Goal: Information Seeking & Learning: Understand process/instructions

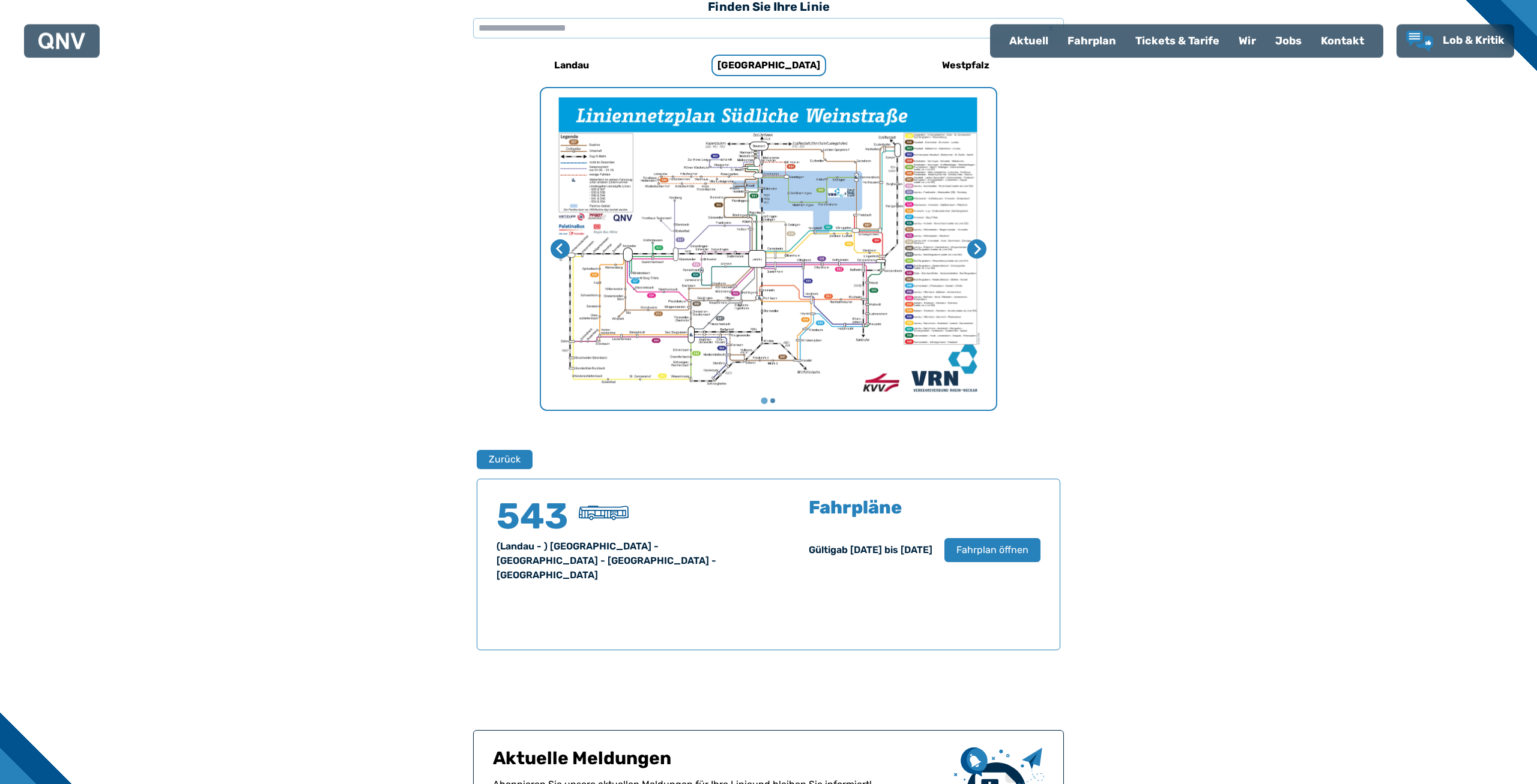
scroll to position [352, 0]
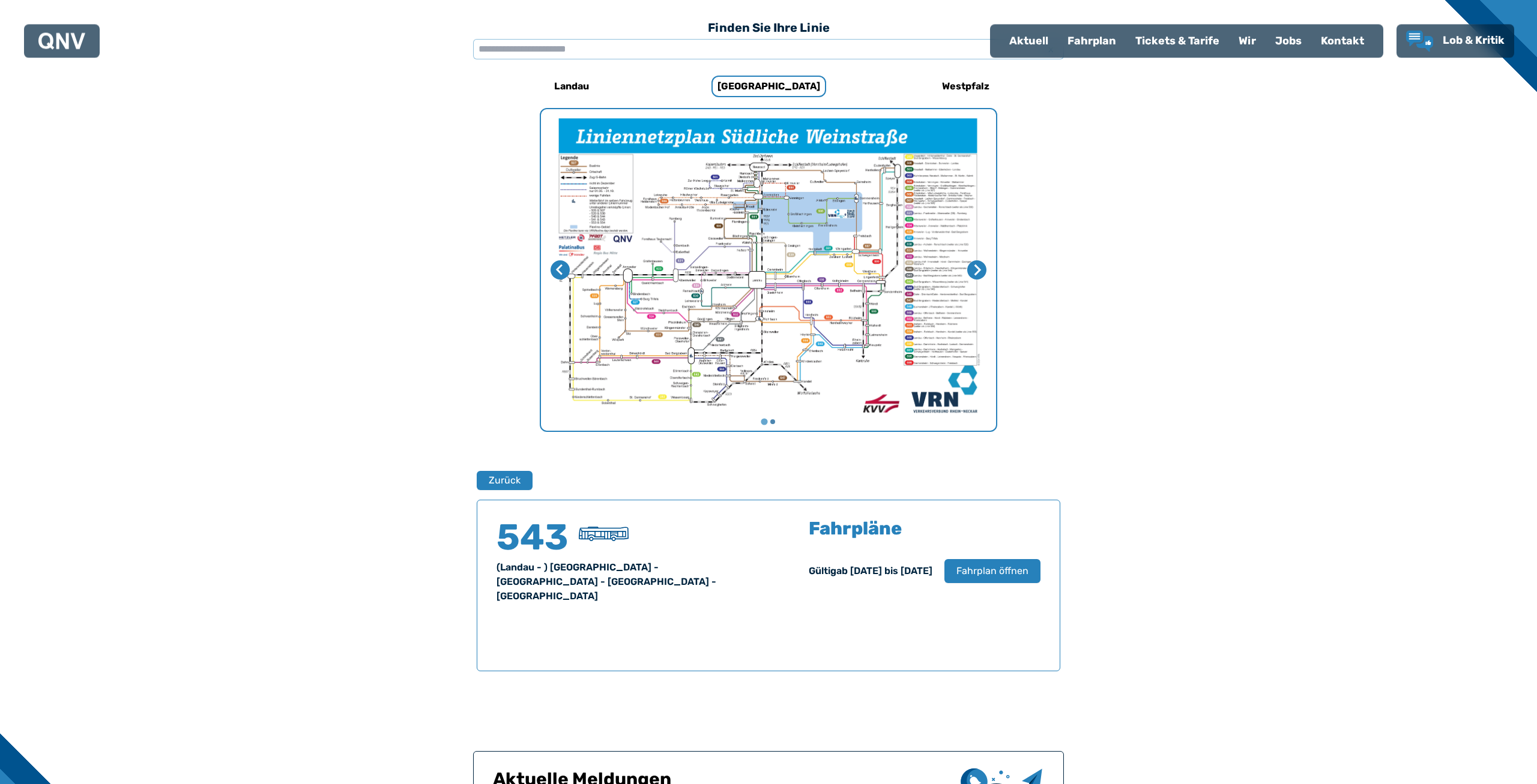
click at [787, 294] on img "1 von 2" at bounding box center [768, 270] width 455 height 322
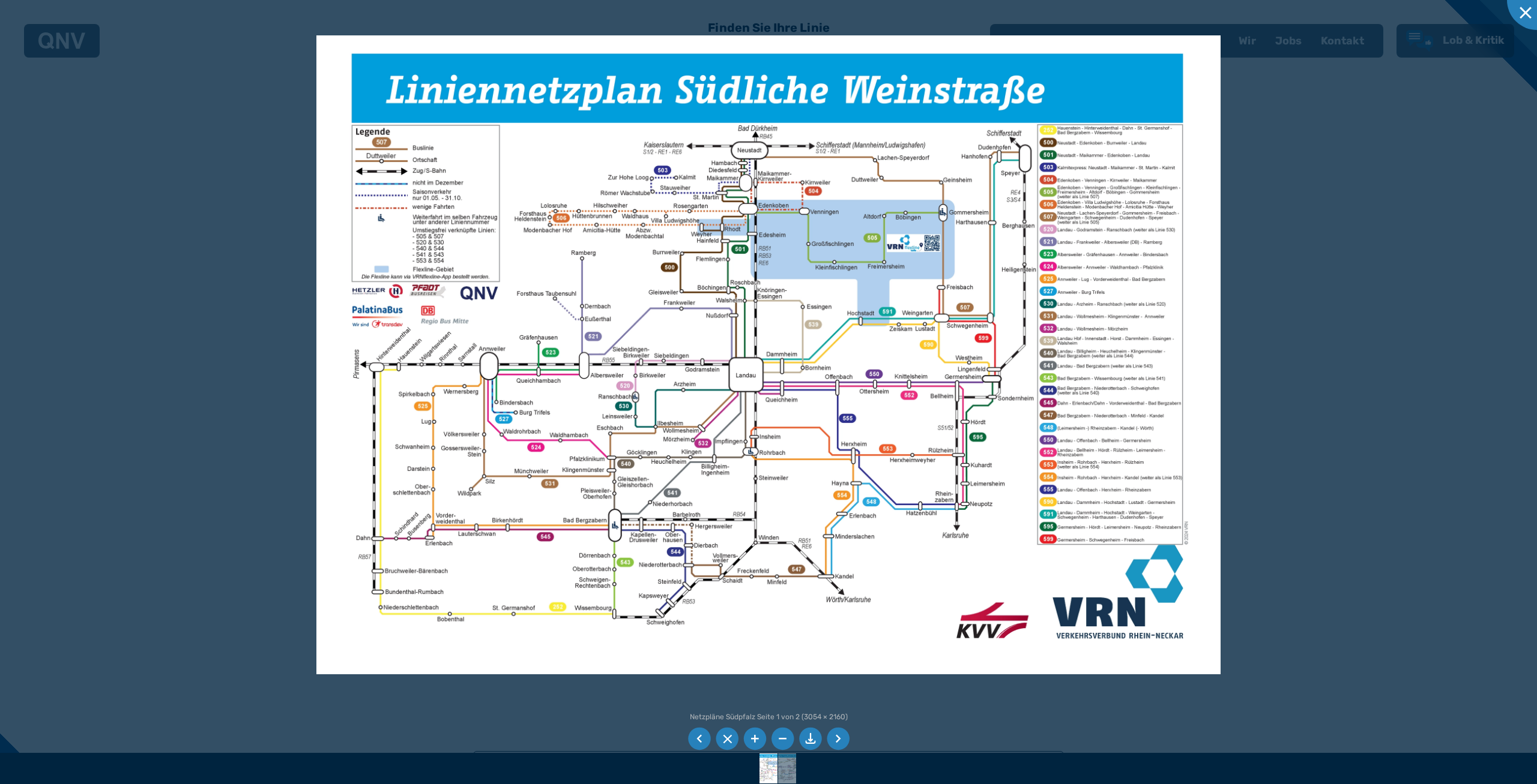
click at [1055, 382] on img at bounding box center [768, 355] width 904 height 639
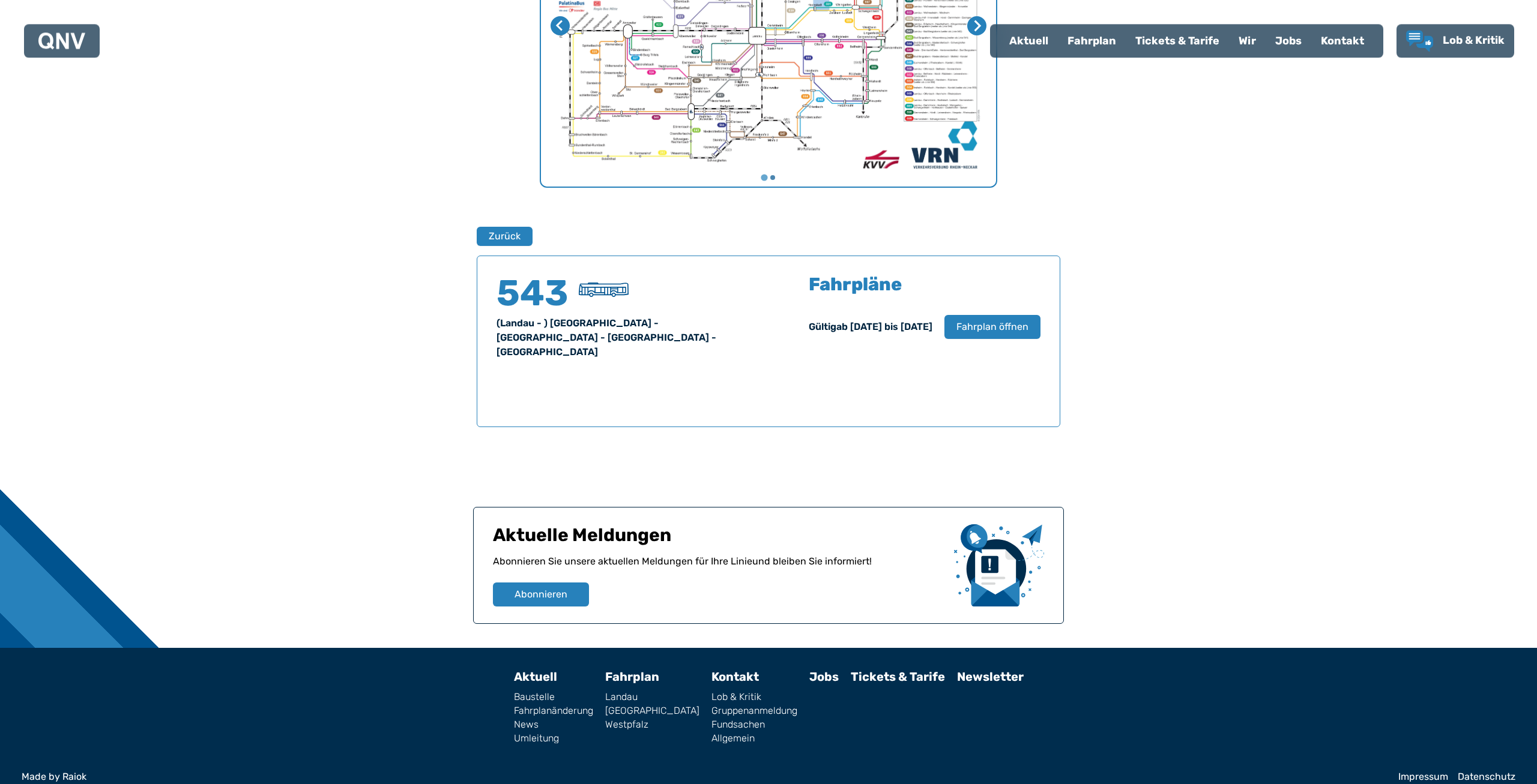
scroll to position [596, 0]
click at [981, 323] on span "Fahrplan öffnen" at bounding box center [992, 326] width 73 height 14
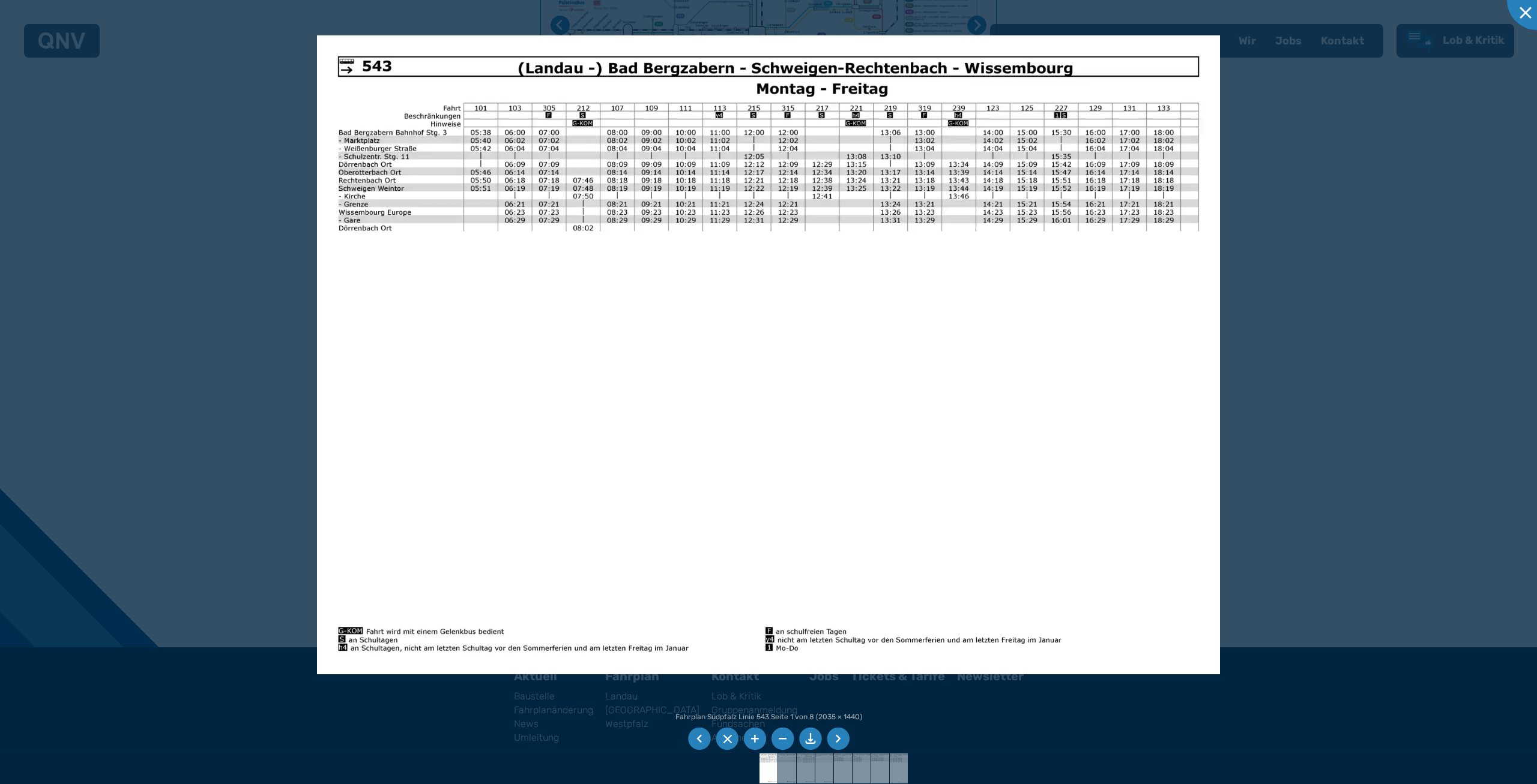
click at [378, 70] on img at bounding box center [769, 355] width 904 height 639
click at [838, 734] on li at bounding box center [838, 739] width 23 height 23
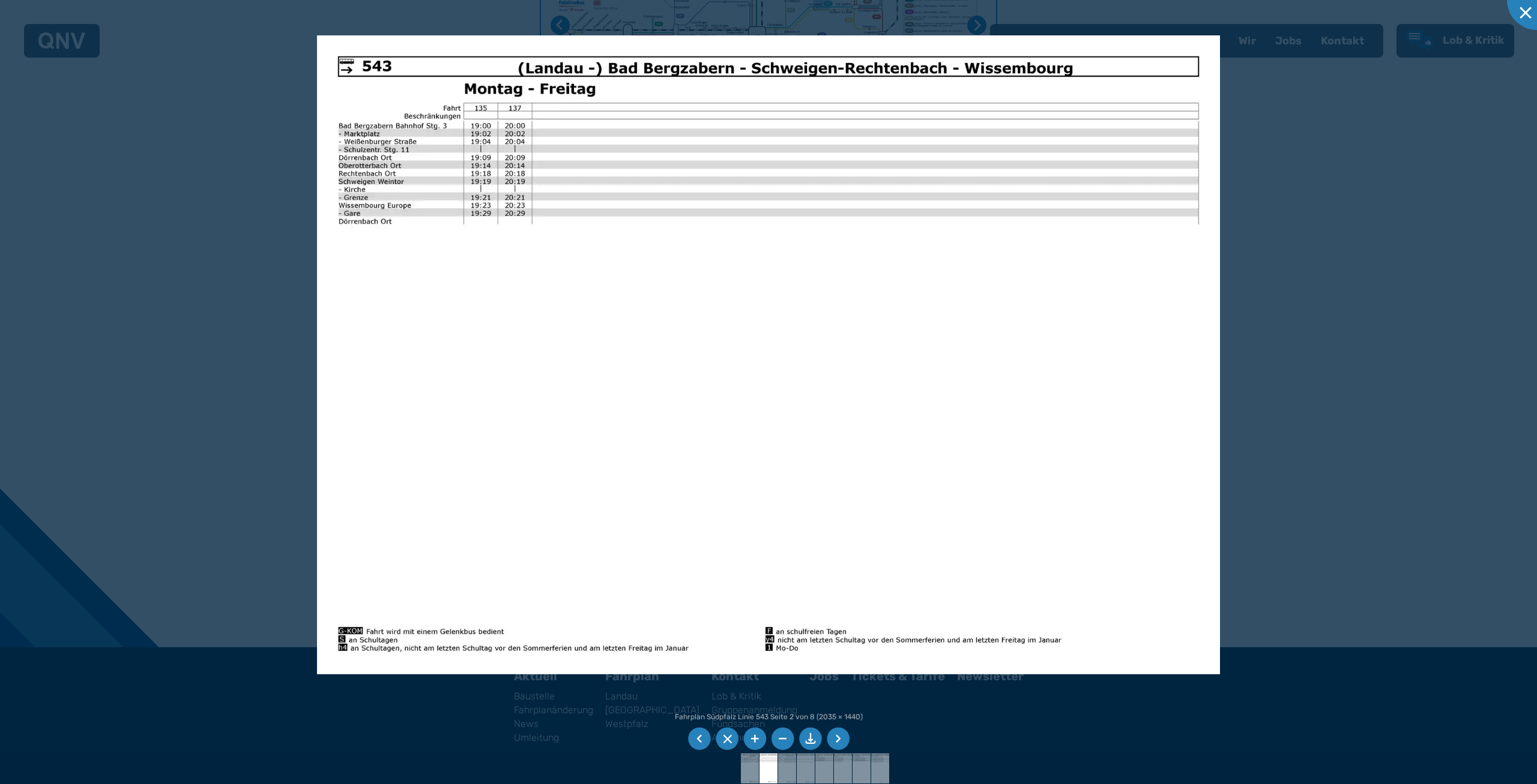
click at [696, 736] on li at bounding box center [699, 739] width 23 height 23
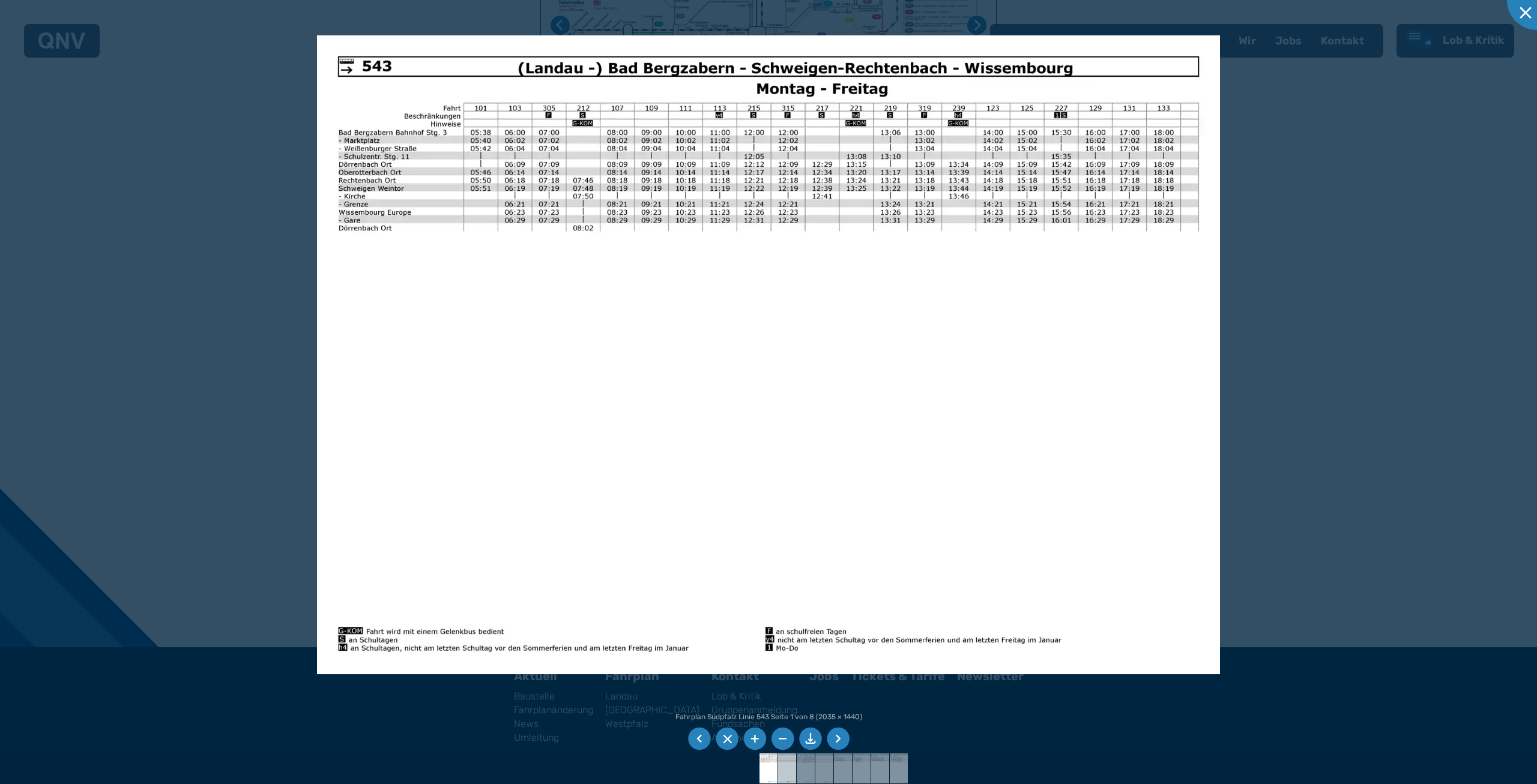
click at [787, 765] on img at bounding box center [787, 768] width 42 height 30
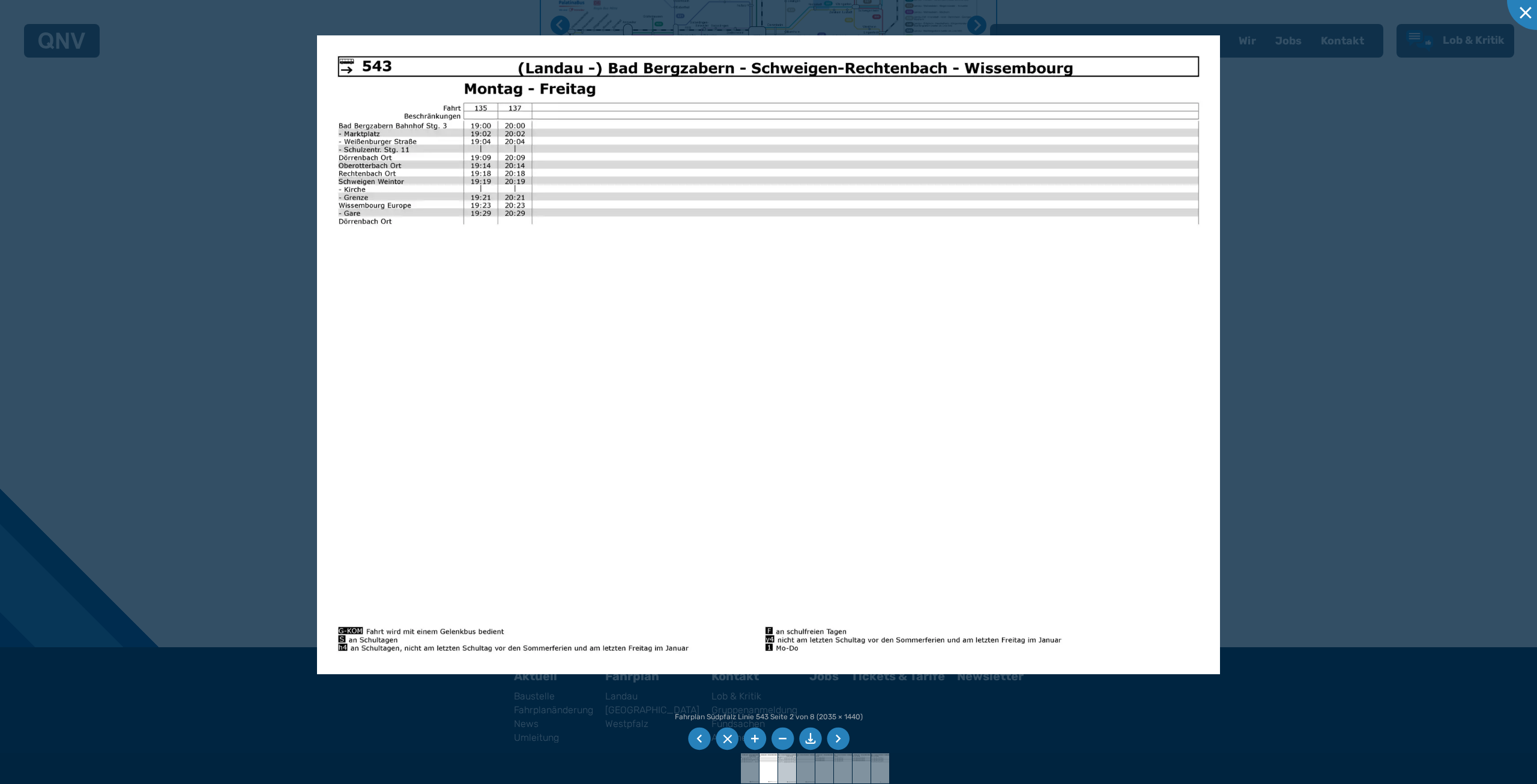
click at [784, 767] on img at bounding box center [787, 768] width 42 height 30
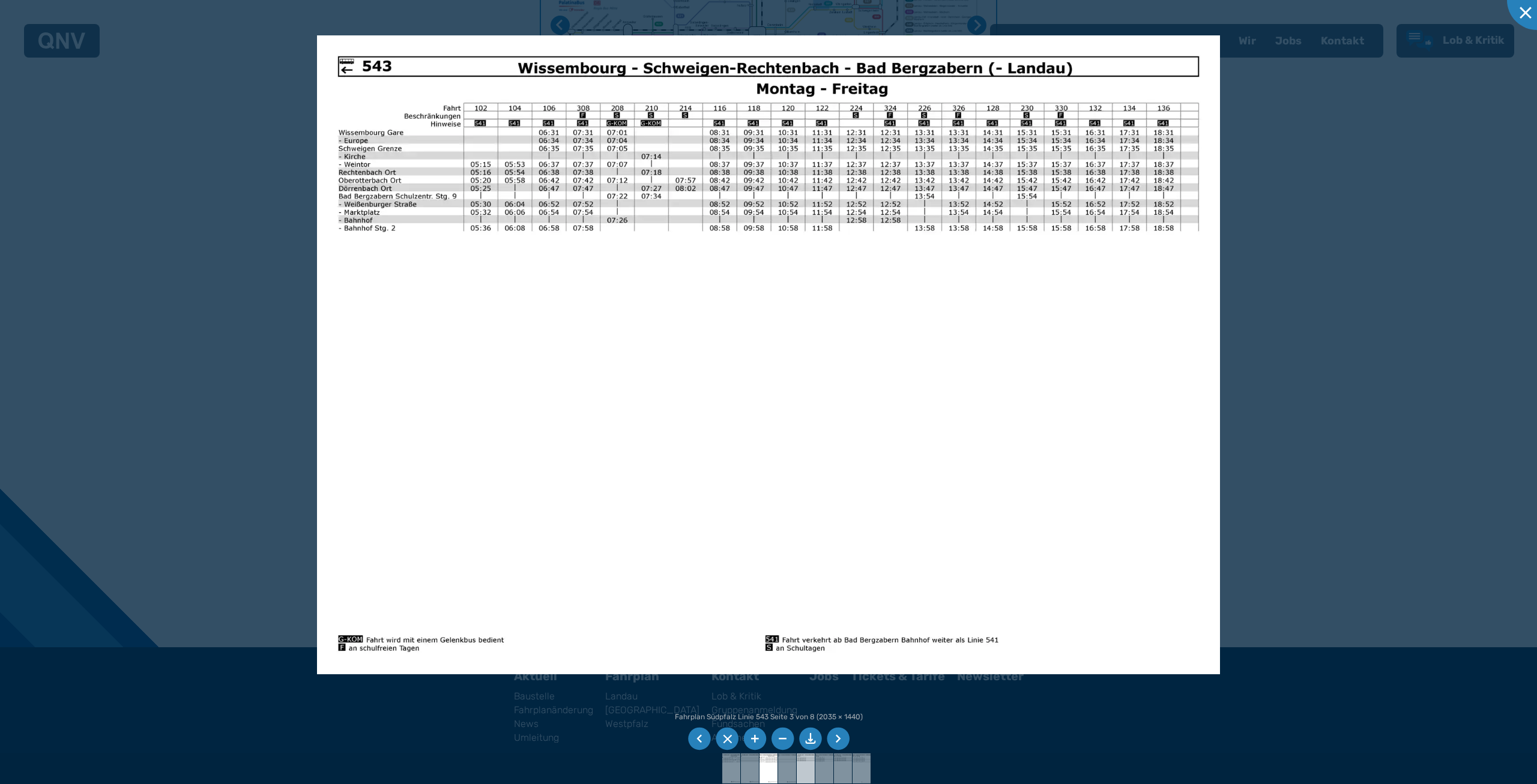
click at [808, 762] on img at bounding box center [805, 768] width 42 height 30
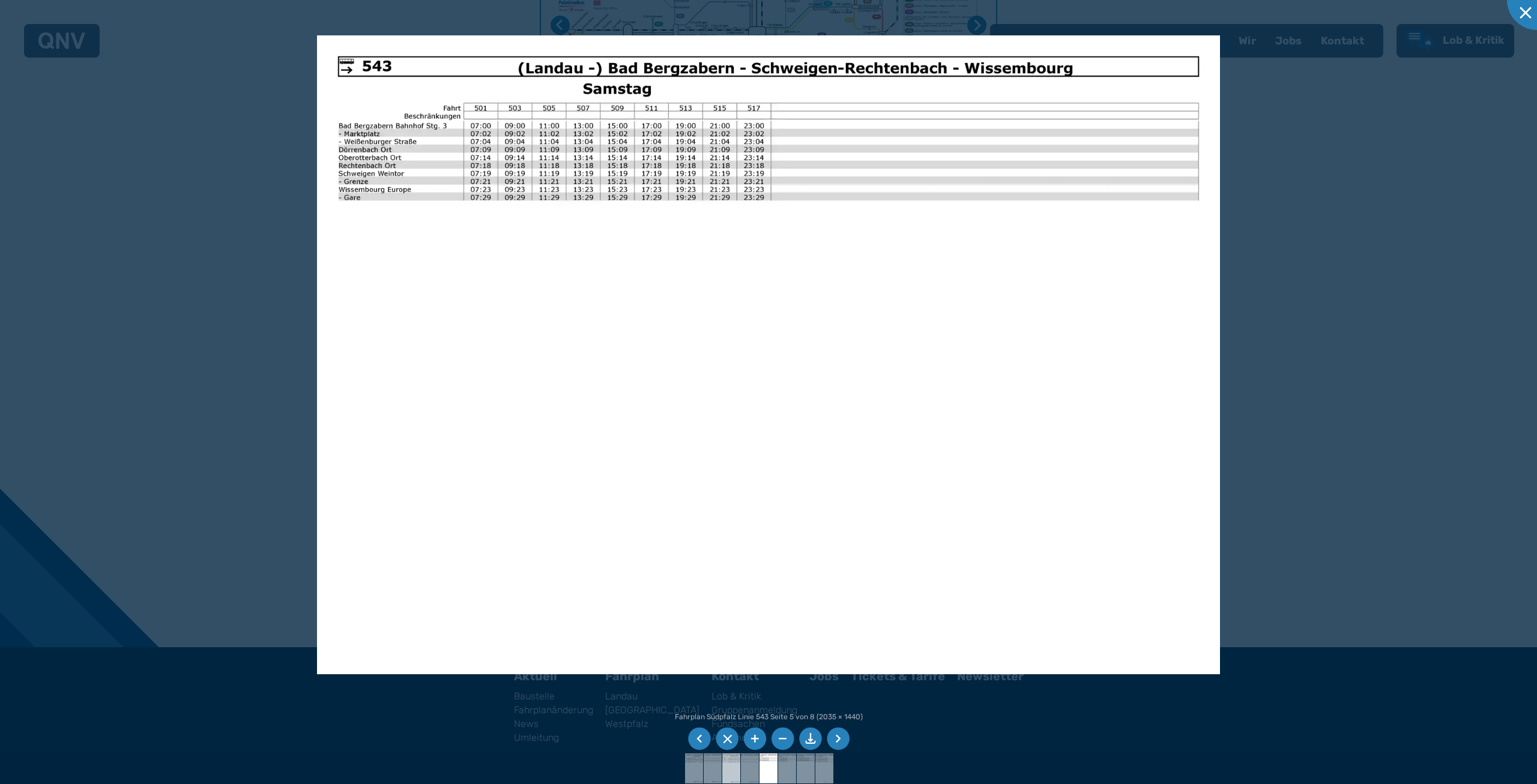
click at [730, 767] on img at bounding box center [731, 768] width 42 height 30
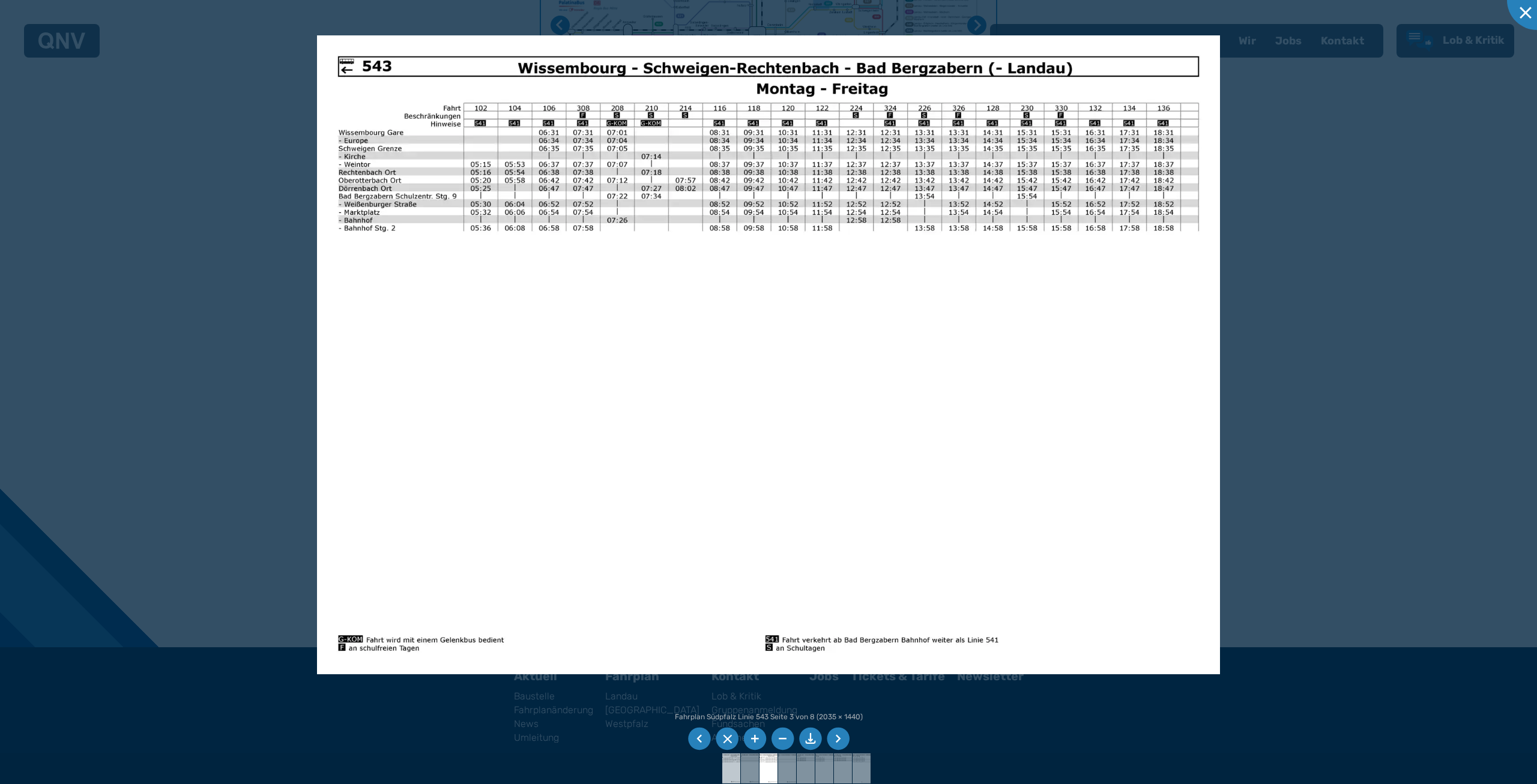
click at [734, 763] on img at bounding box center [731, 768] width 42 height 30
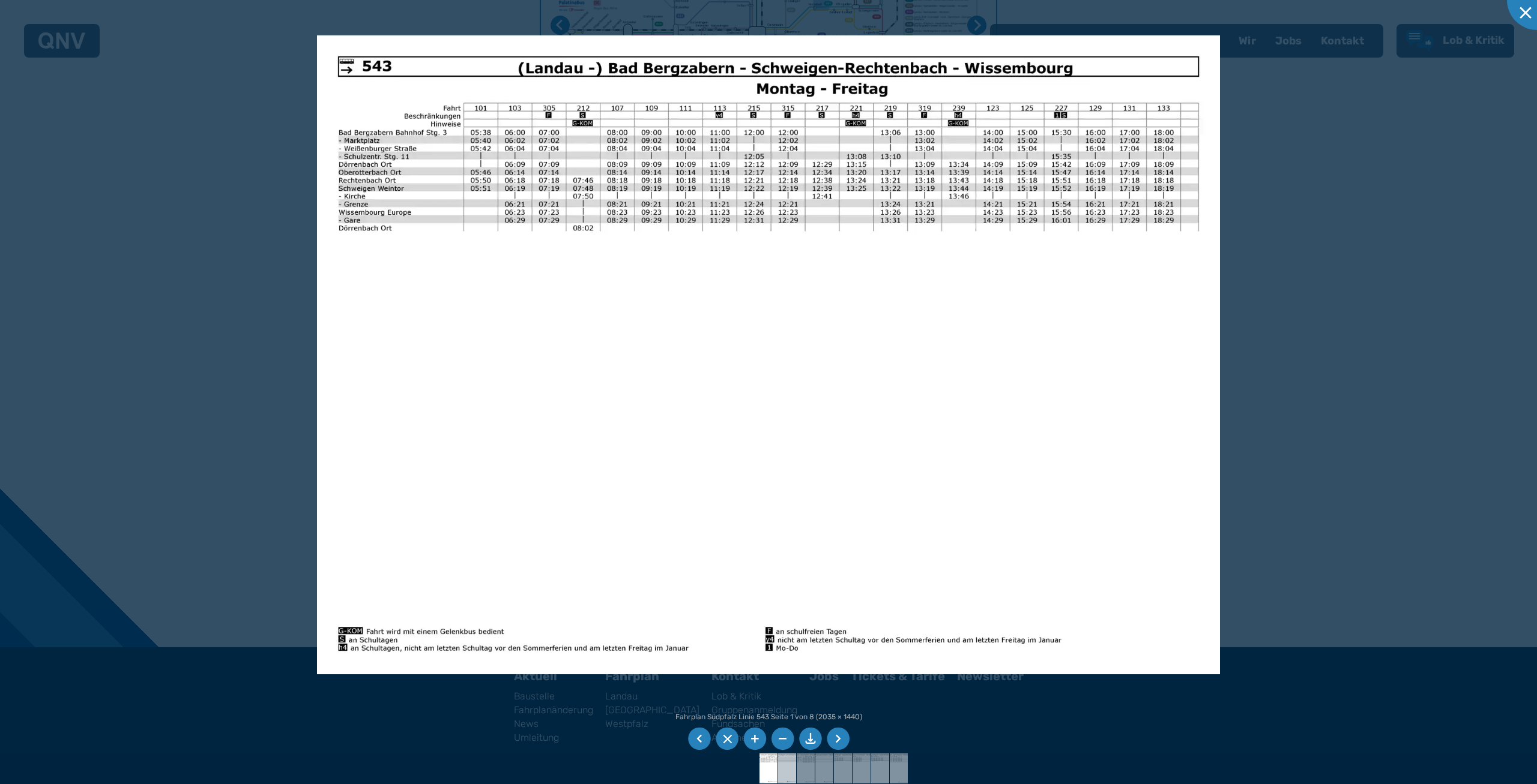
click at [786, 768] on img at bounding box center [787, 768] width 42 height 30
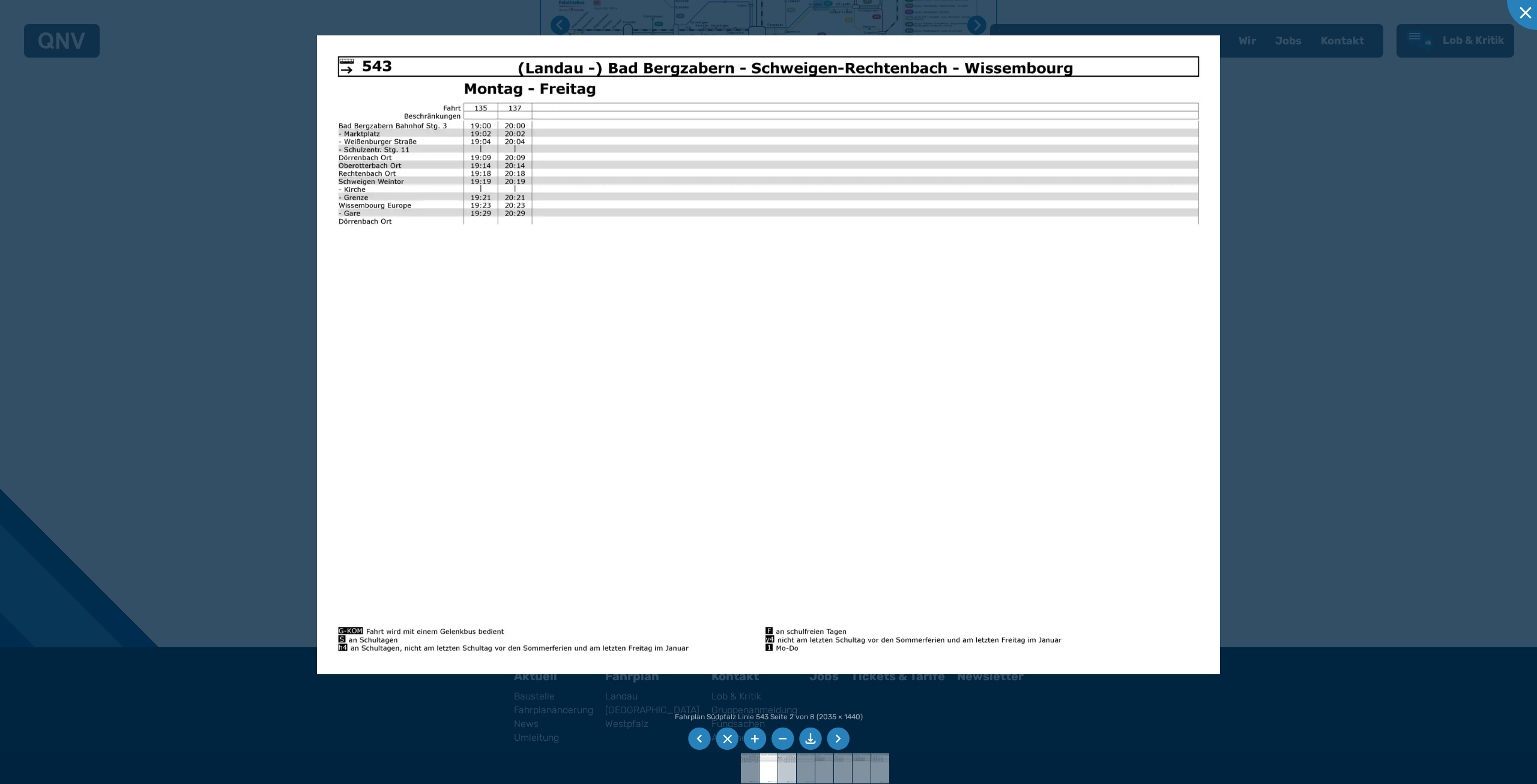
click at [786, 764] on img at bounding box center [787, 768] width 42 height 30
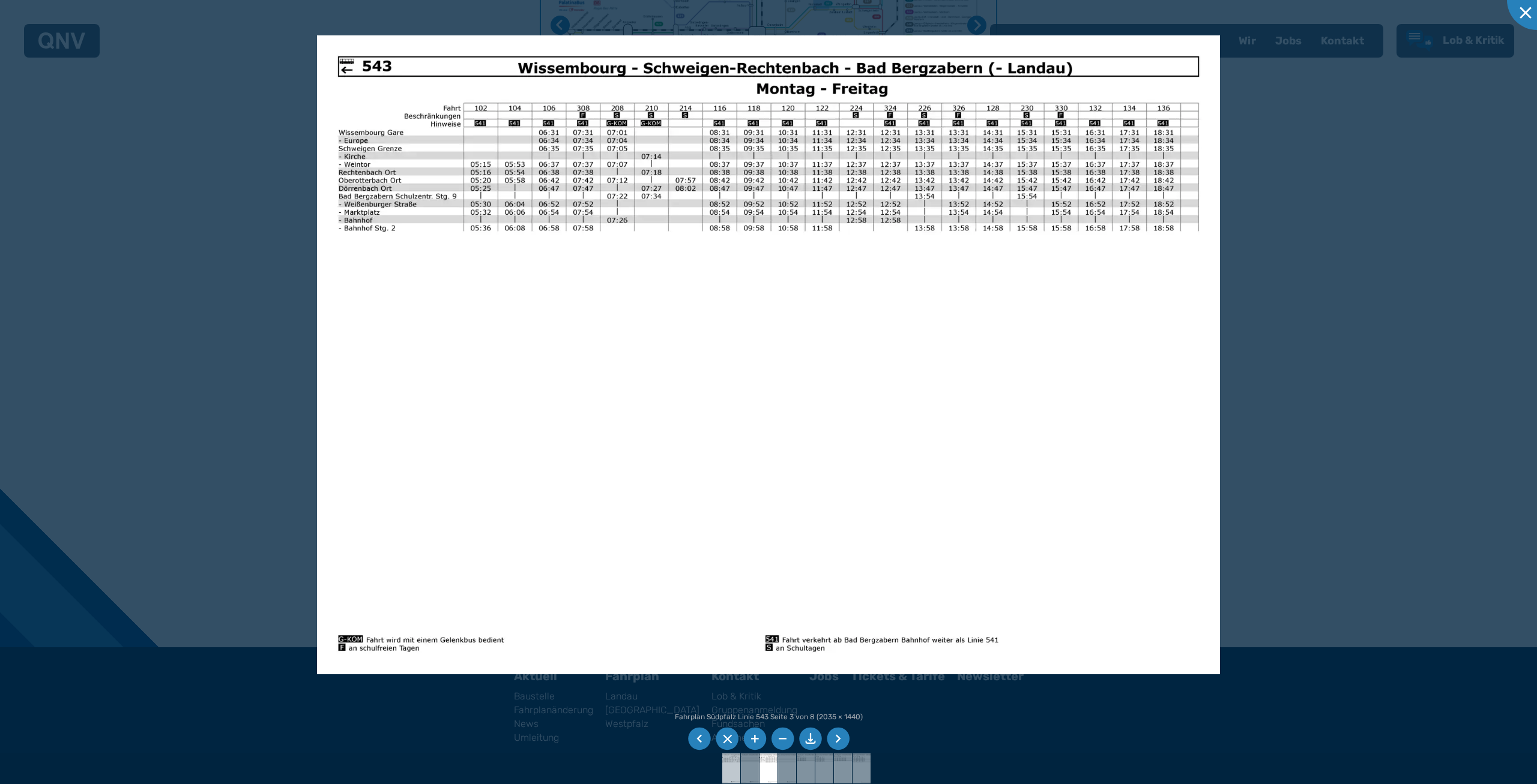
click at [730, 765] on img at bounding box center [731, 768] width 42 height 30
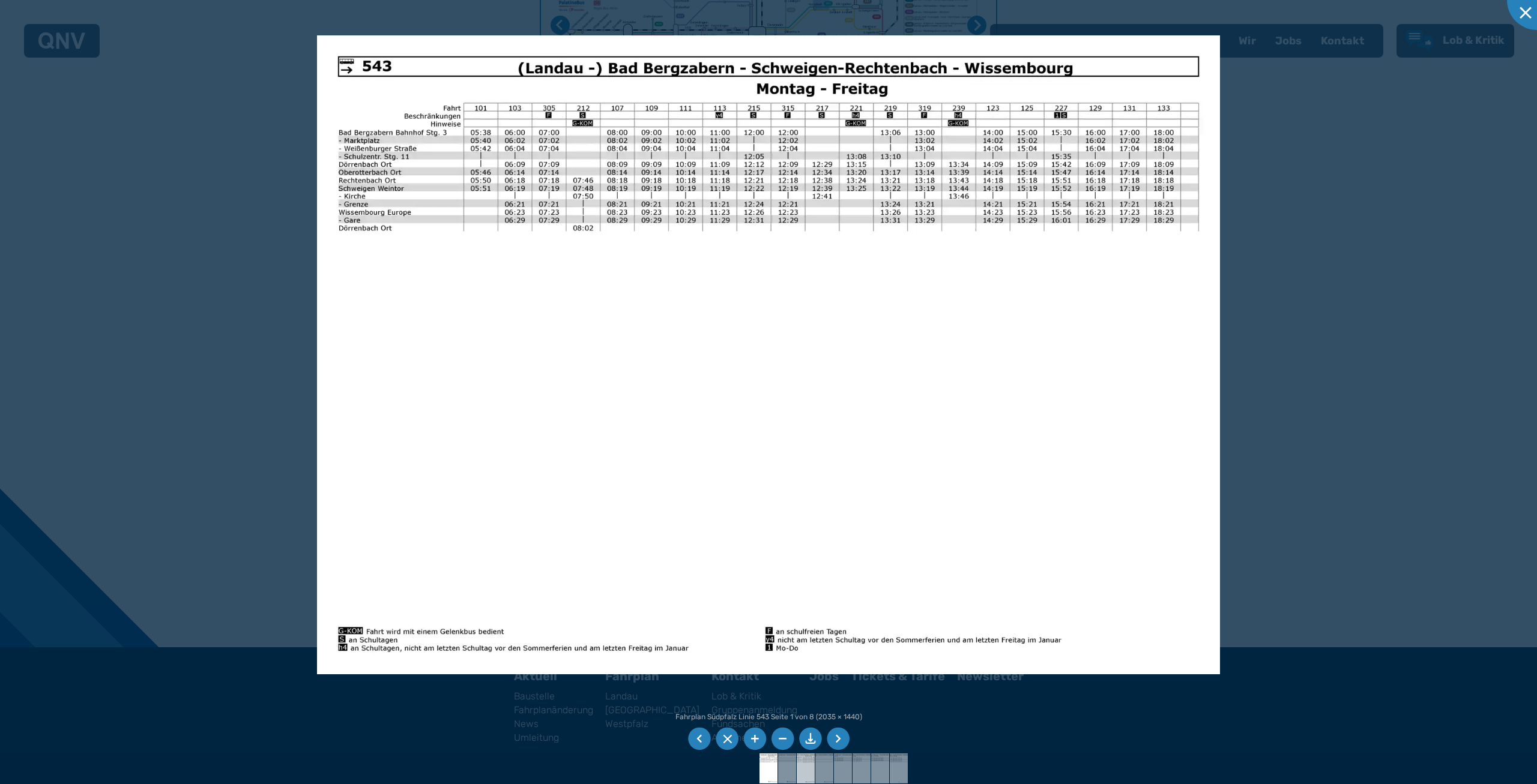
click at [805, 762] on img at bounding box center [805, 768] width 42 height 30
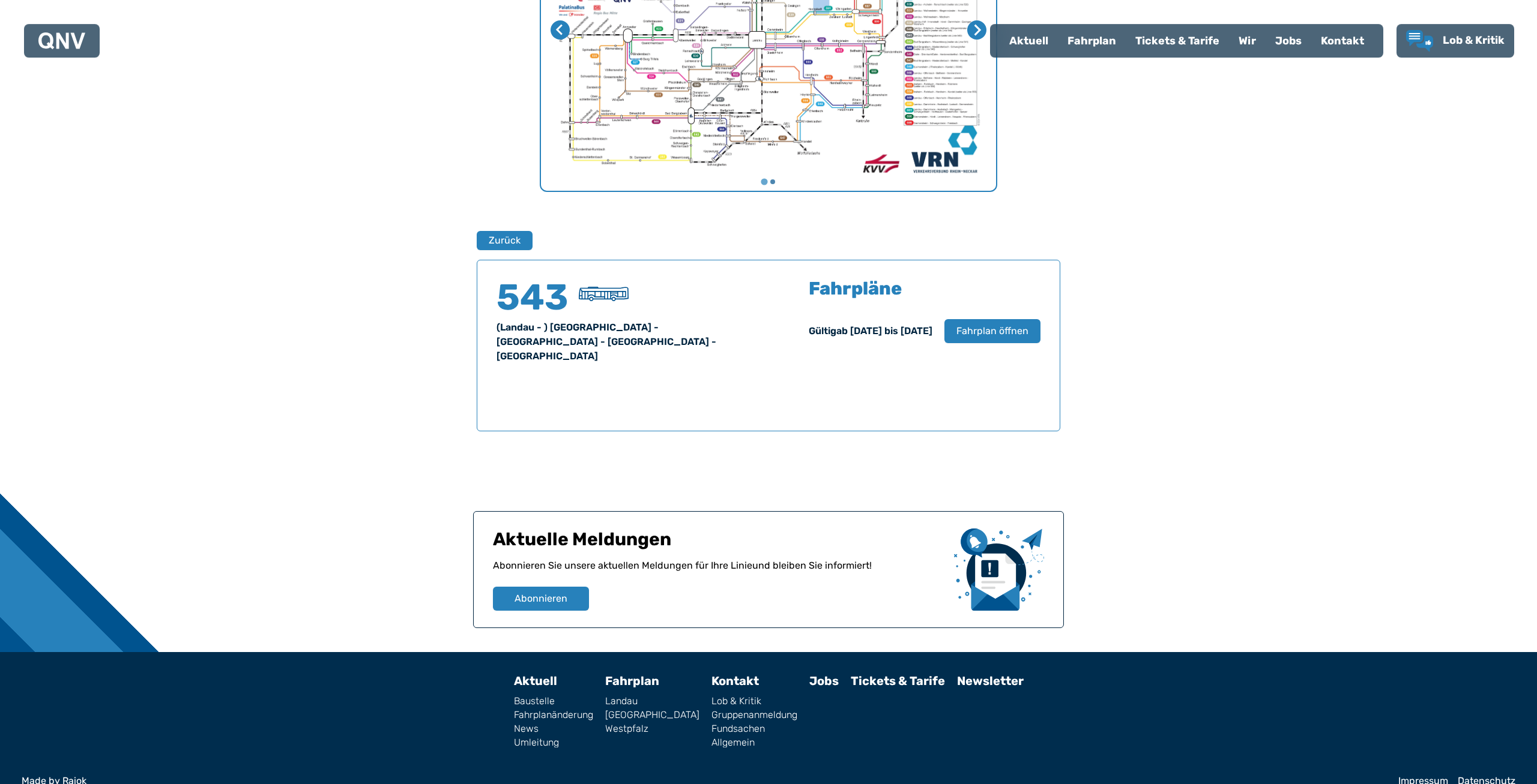
scroll to position [596, 0]
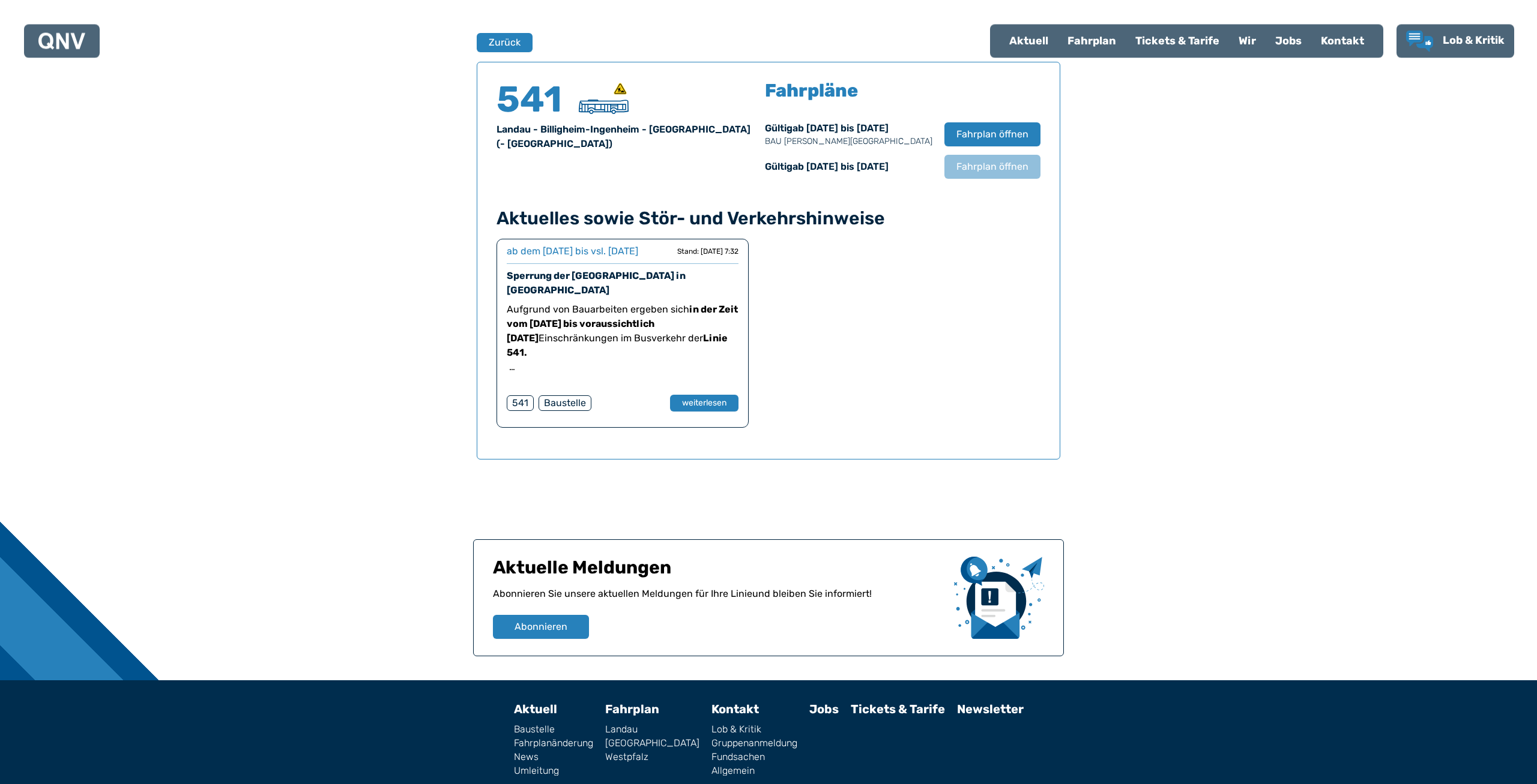
scroll to position [791, 0]
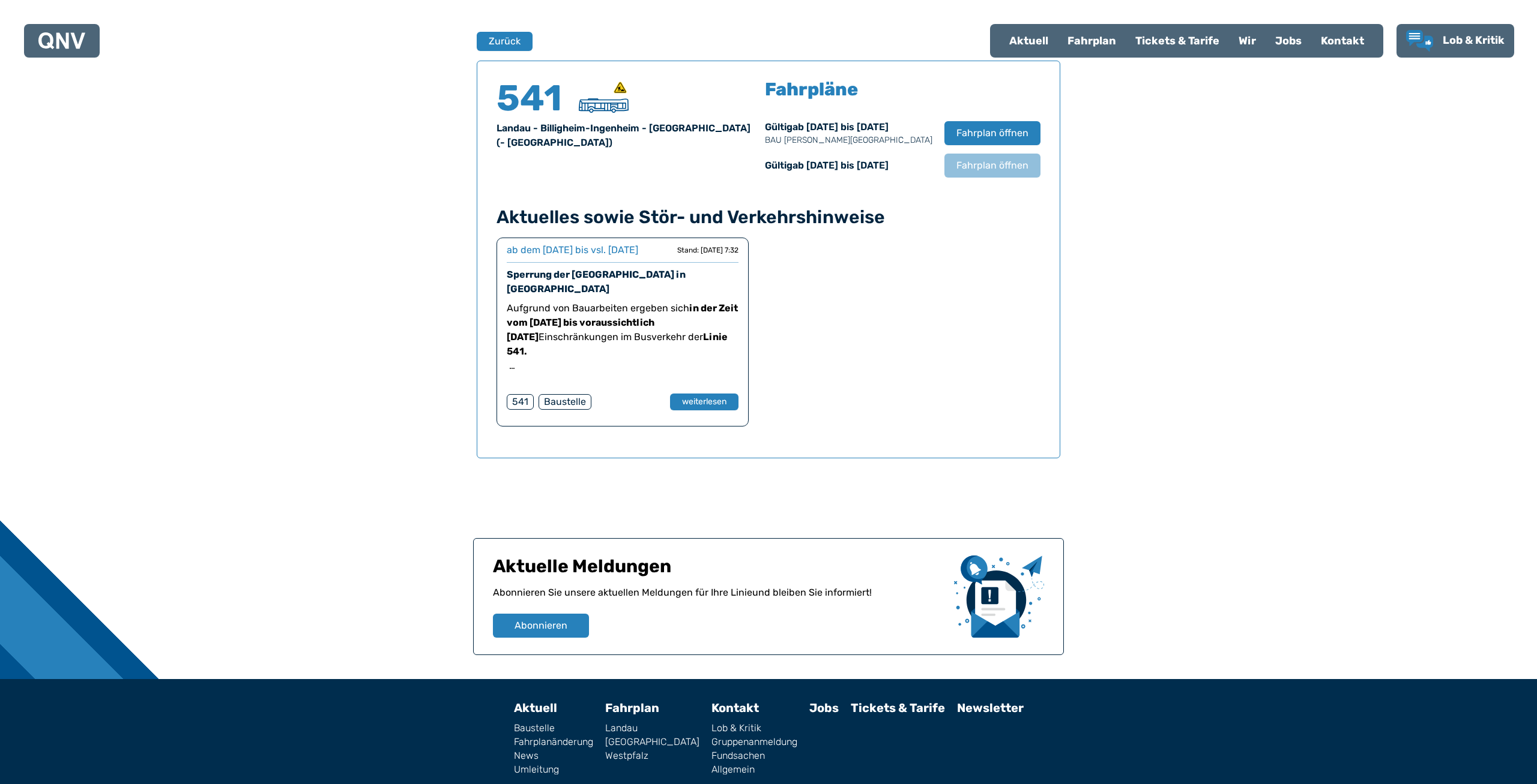
click at [1094, 36] on div "Fahrplan" at bounding box center [1091, 41] width 68 height 31
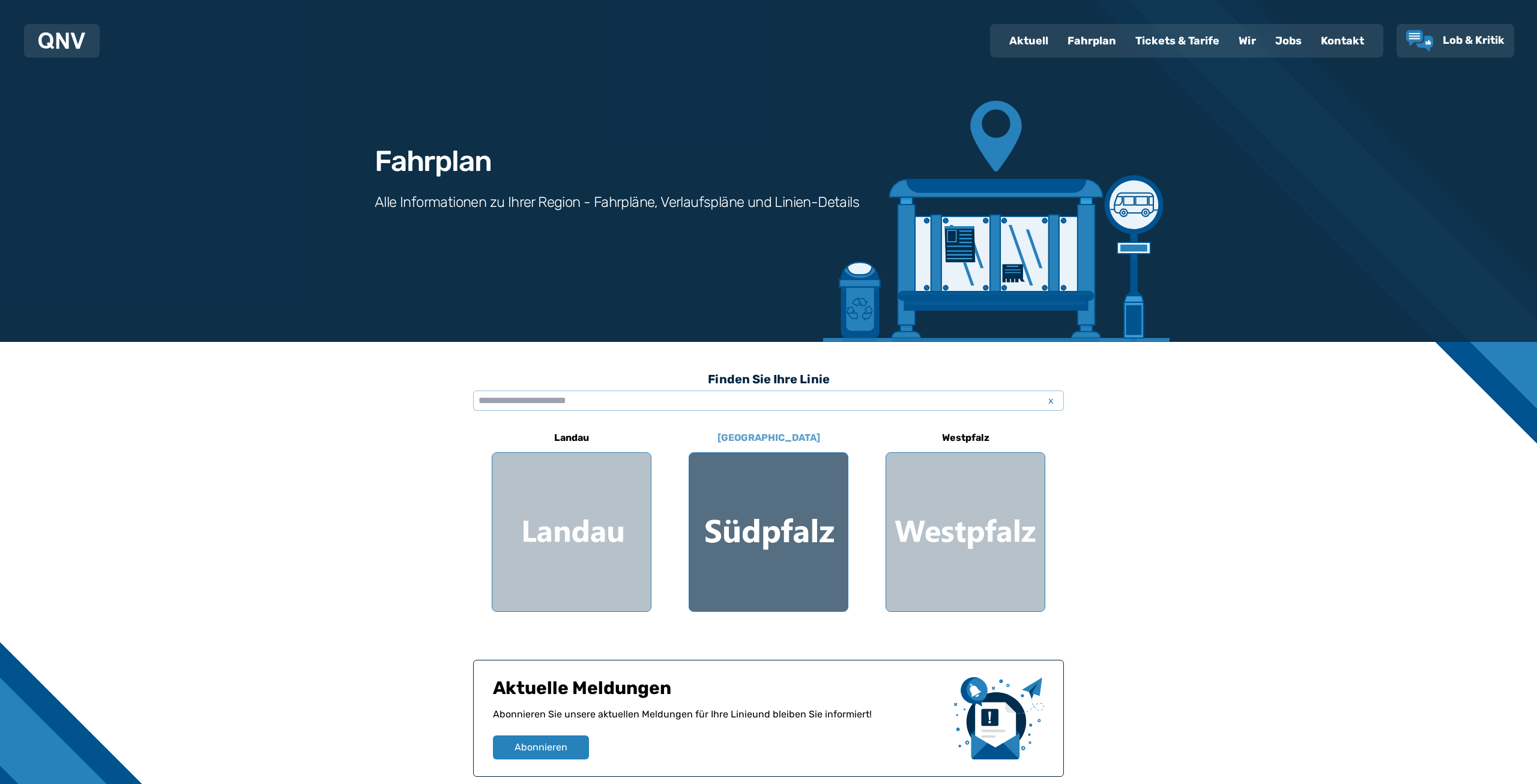
click at [756, 525] on div at bounding box center [769, 533] width 159 height 159
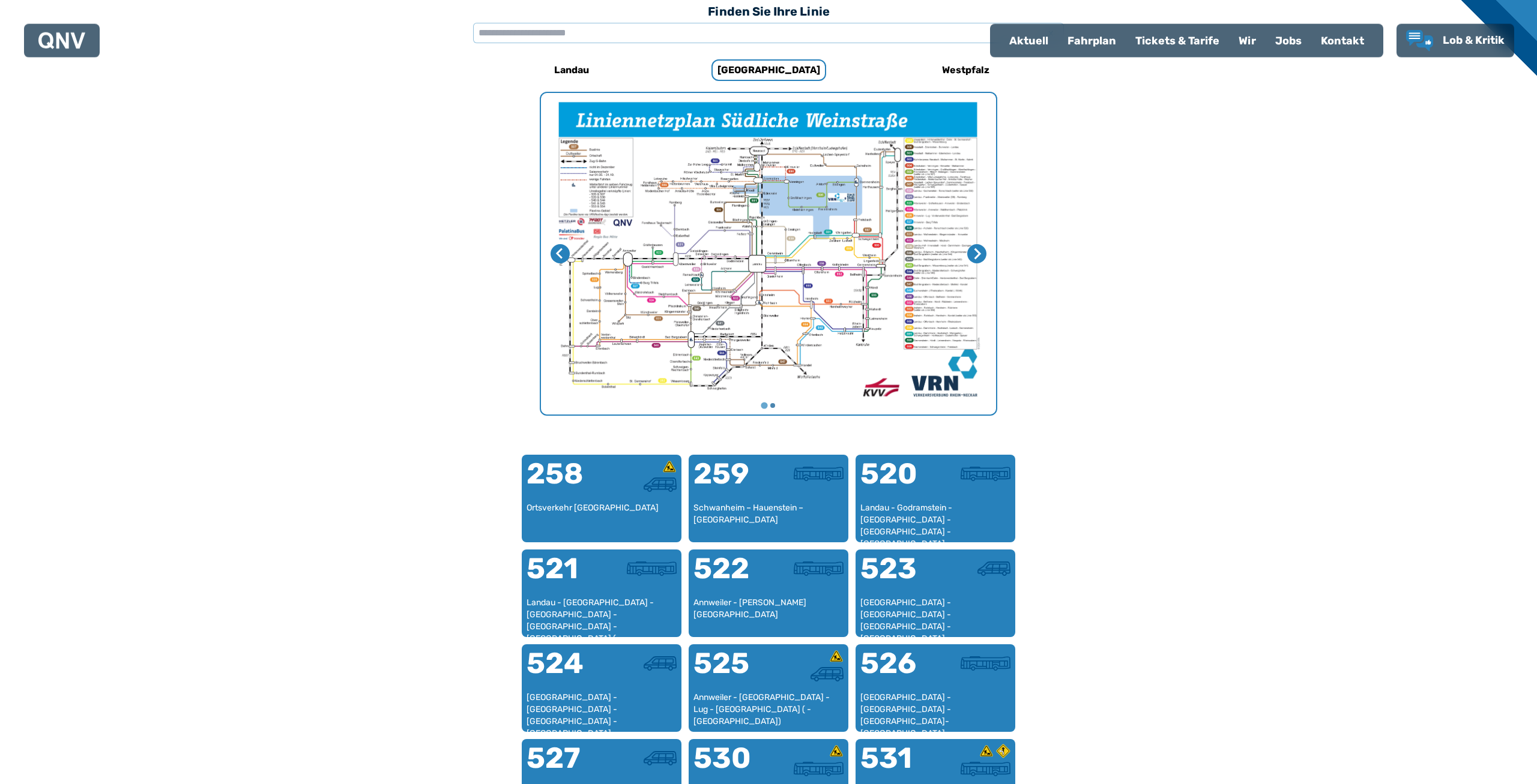
scroll to position [369, 0]
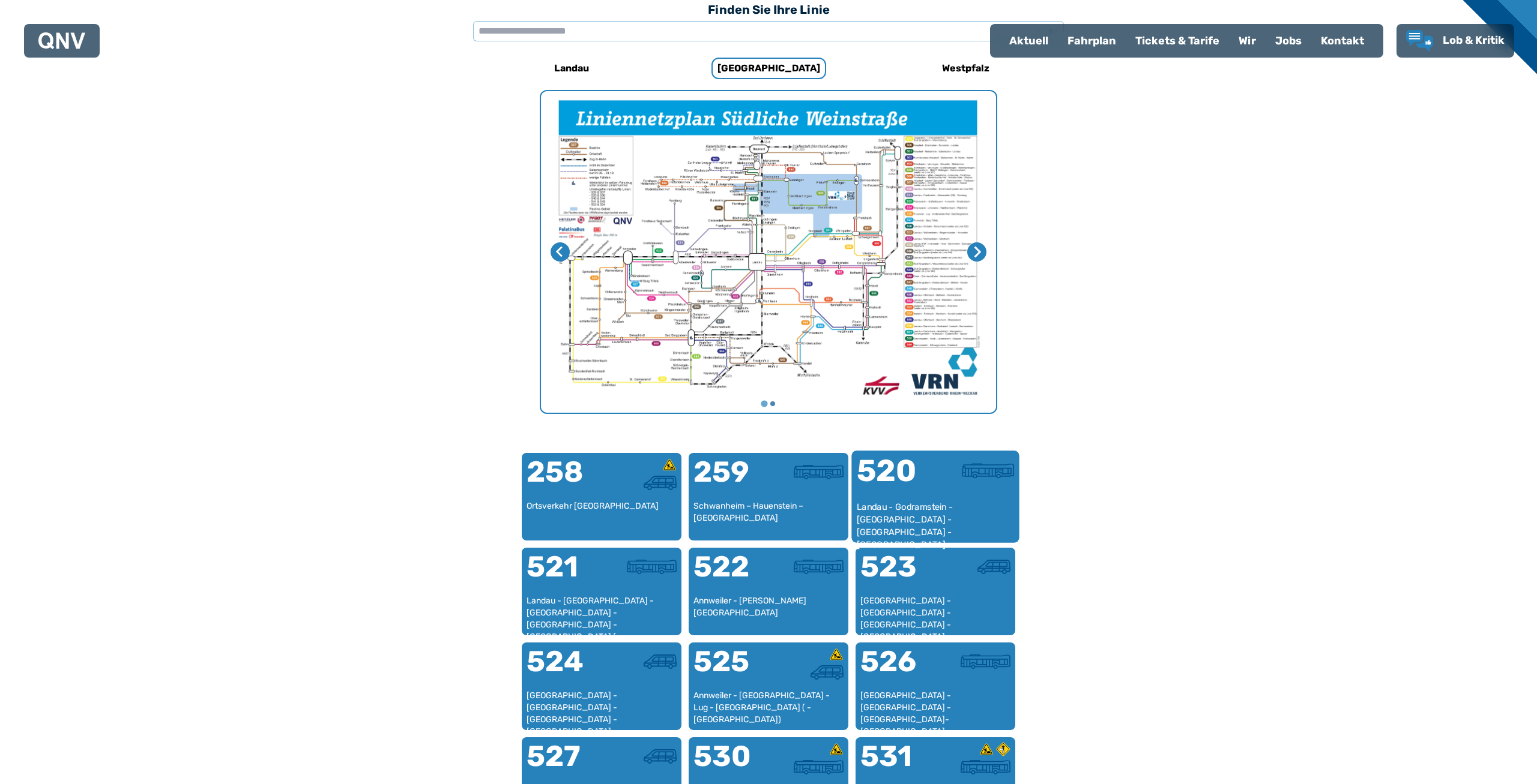
click at [918, 486] on div "520" at bounding box center [896, 478] width 79 height 45
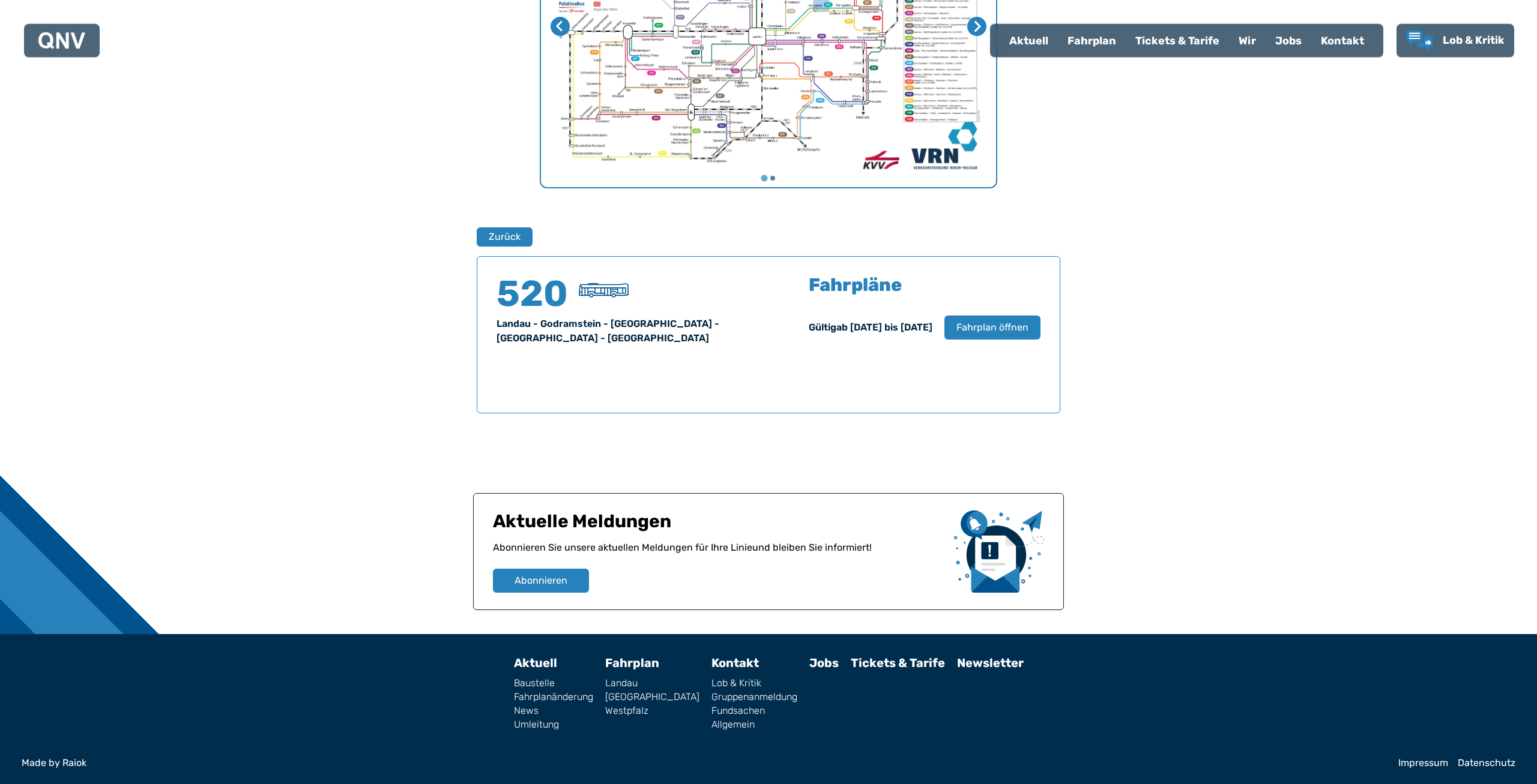
scroll to position [596, 0]
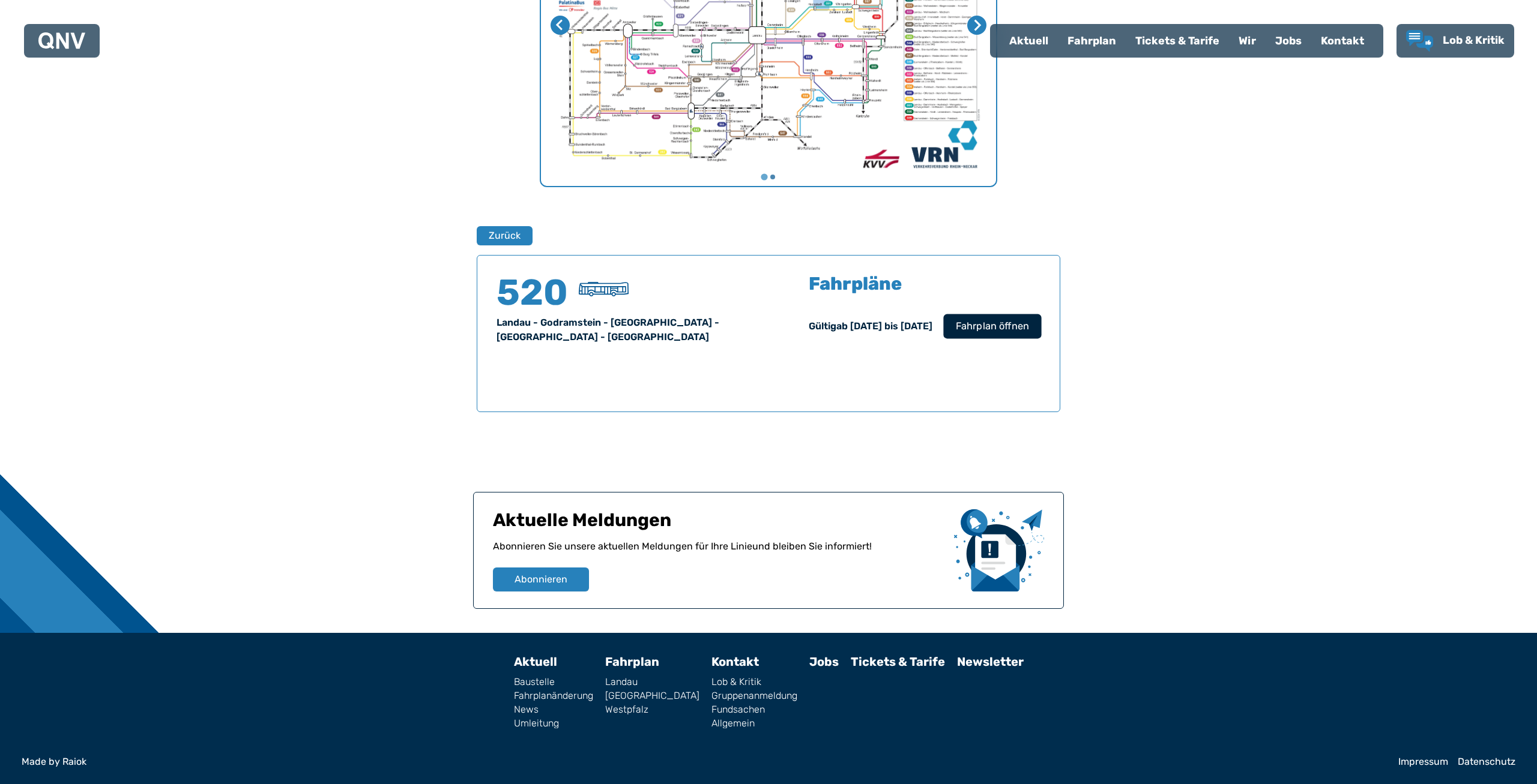
click at [973, 325] on span "Fahrplan öffnen" at bounding box center [992, 326] width 73 height 14
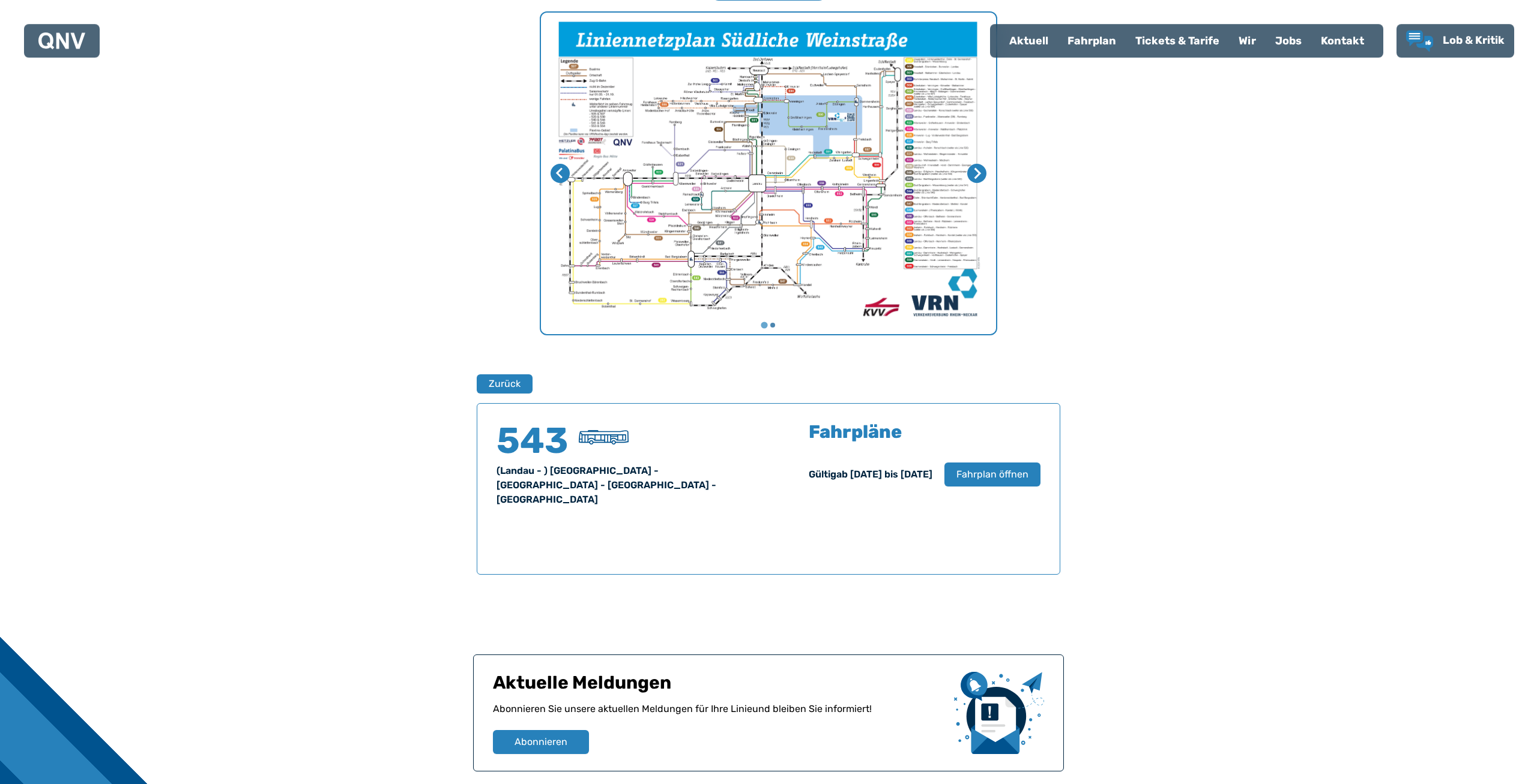
scroll to position [445, 0]
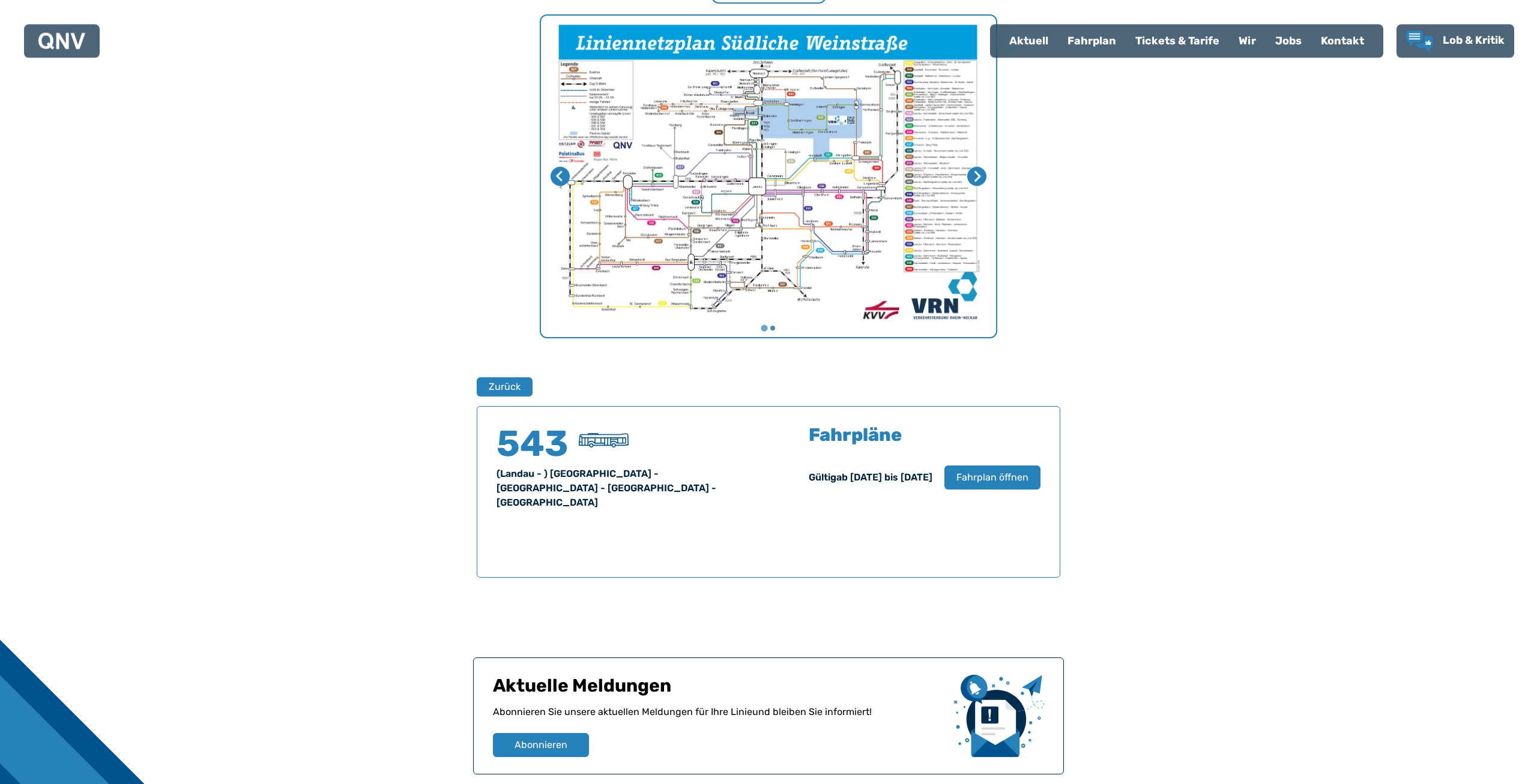
click at [768, 159] on img "1 von 2" at bounding box center [768, 177] width 455 height 322
